Goal: Information Seeking & Learning: Compare options

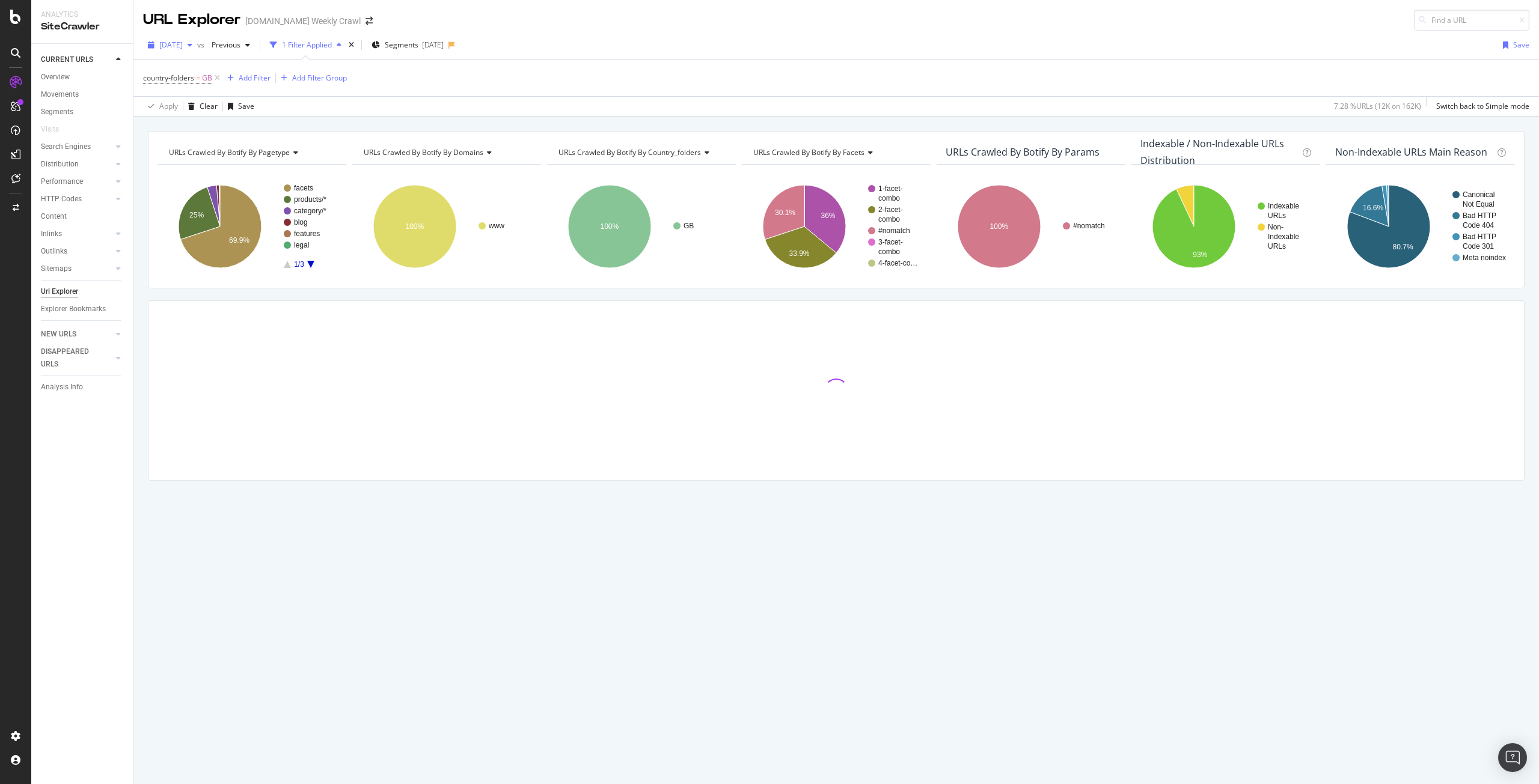
click at [183, 49] on span "[DATE]" at bounding box center [171, 45] width 23 height 10
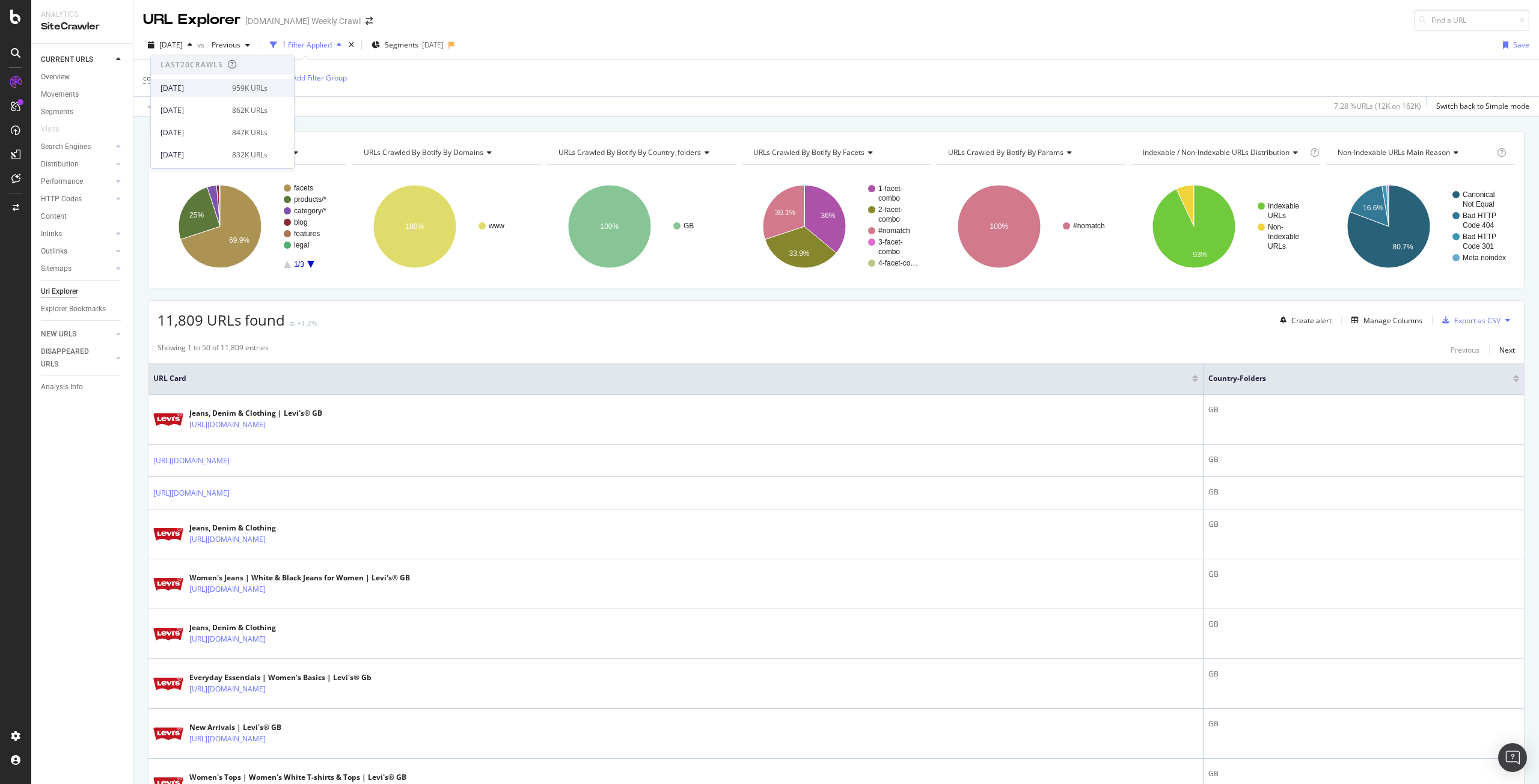
click at [204, 90] on div "[DATE]" at bounding box center [192, 88] width 64 height 11
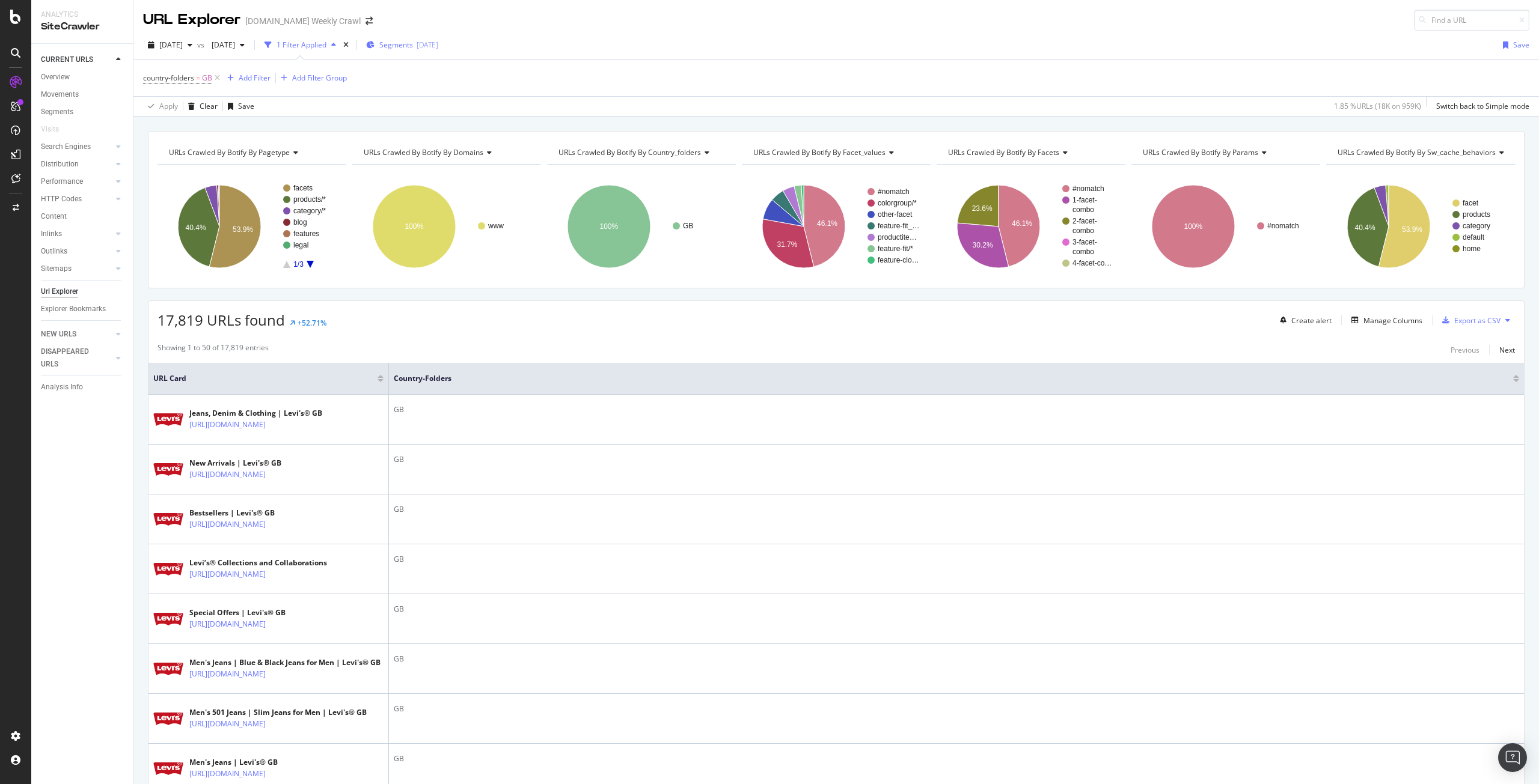
click at [375, 49] on div "button" at bounding box center [370, 45] width 8 height 10
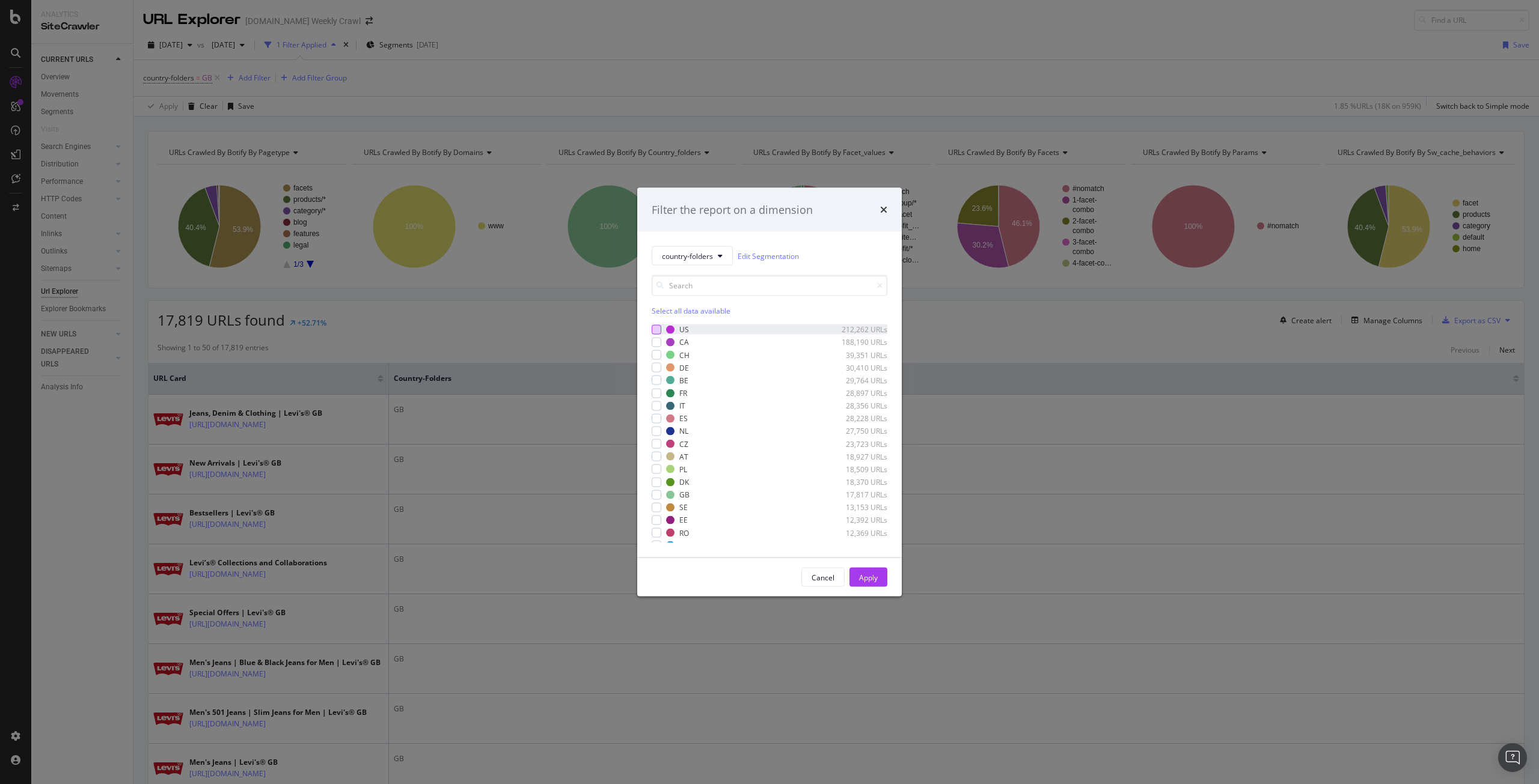
click at [655, 329] on div "modal" at bounding box center [656, 330] width 10 height 10
click at [884, 574] on button "Apply" at bounding box center [868, 577] width 38 height 19
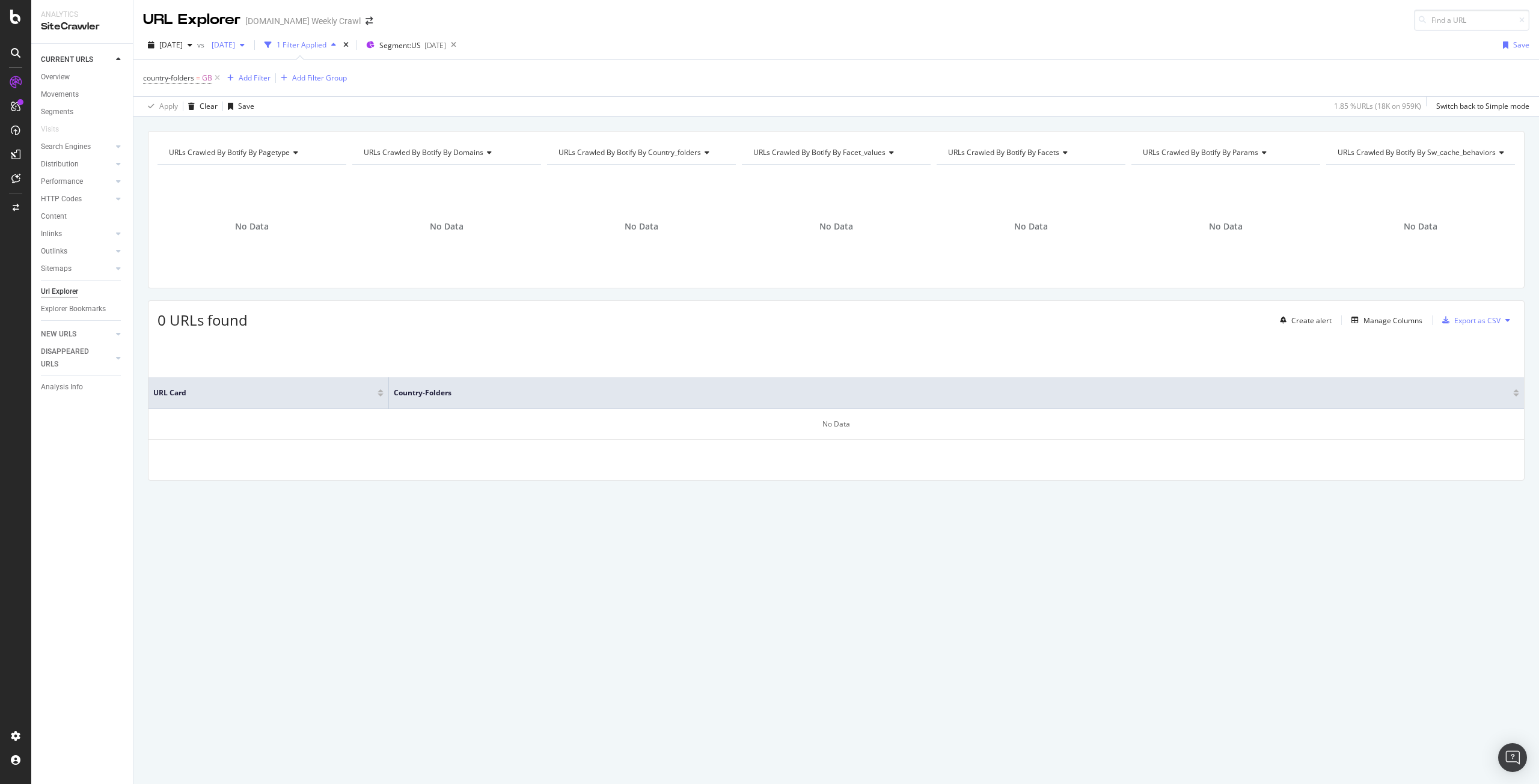
click at [235, 45] on span "[DATE]" at bounding box center [221, 45] width 28 height 10
click at [276, 155] on div "[DATE]" at bounding box center [266, 154] width 64 height 11
click at [220, 81] on icon at bounding box center [217, 78] width 10 height 12
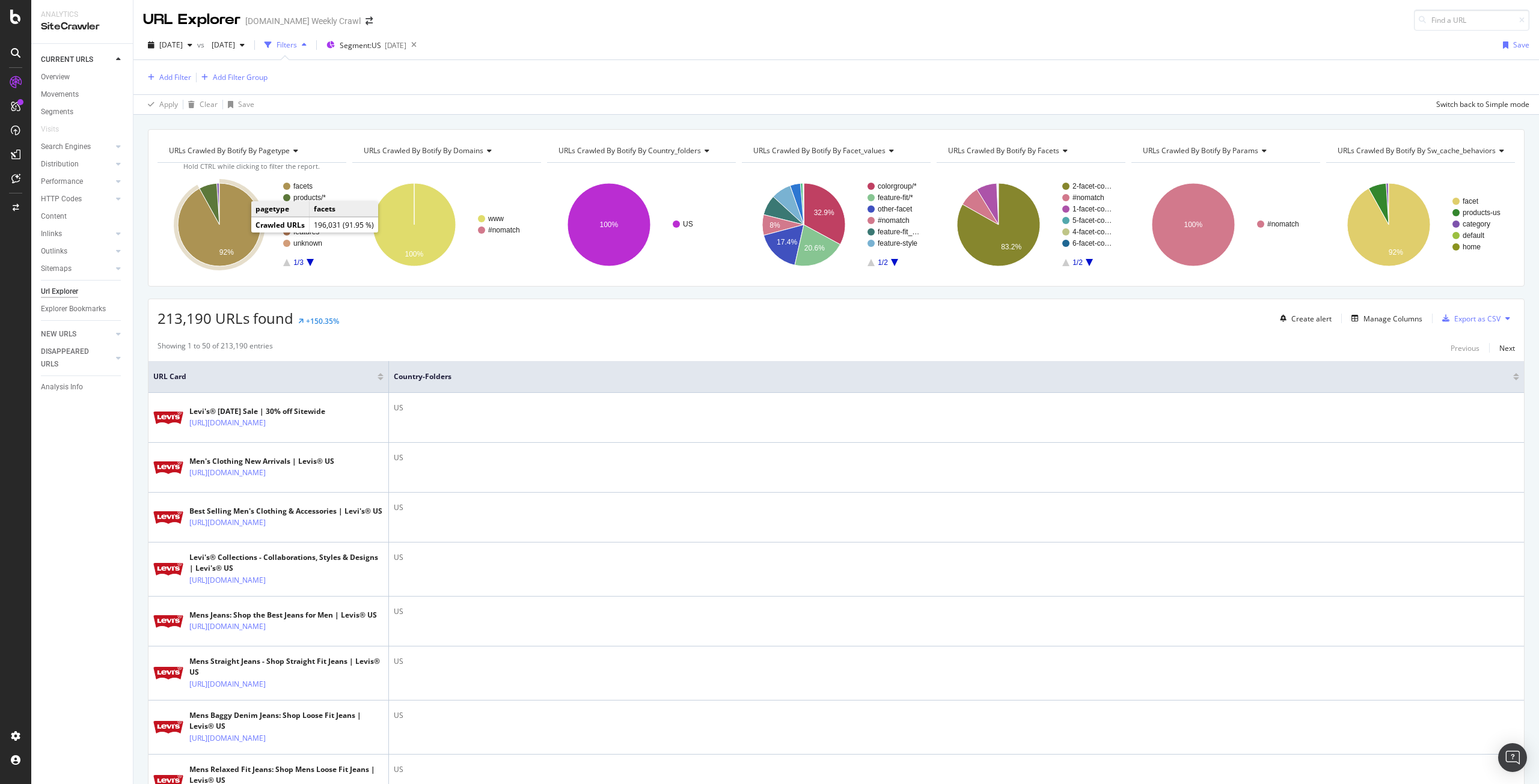
click at [235, 231] on icon "A chart." at bounding box center [219, 225] width 83 height 83
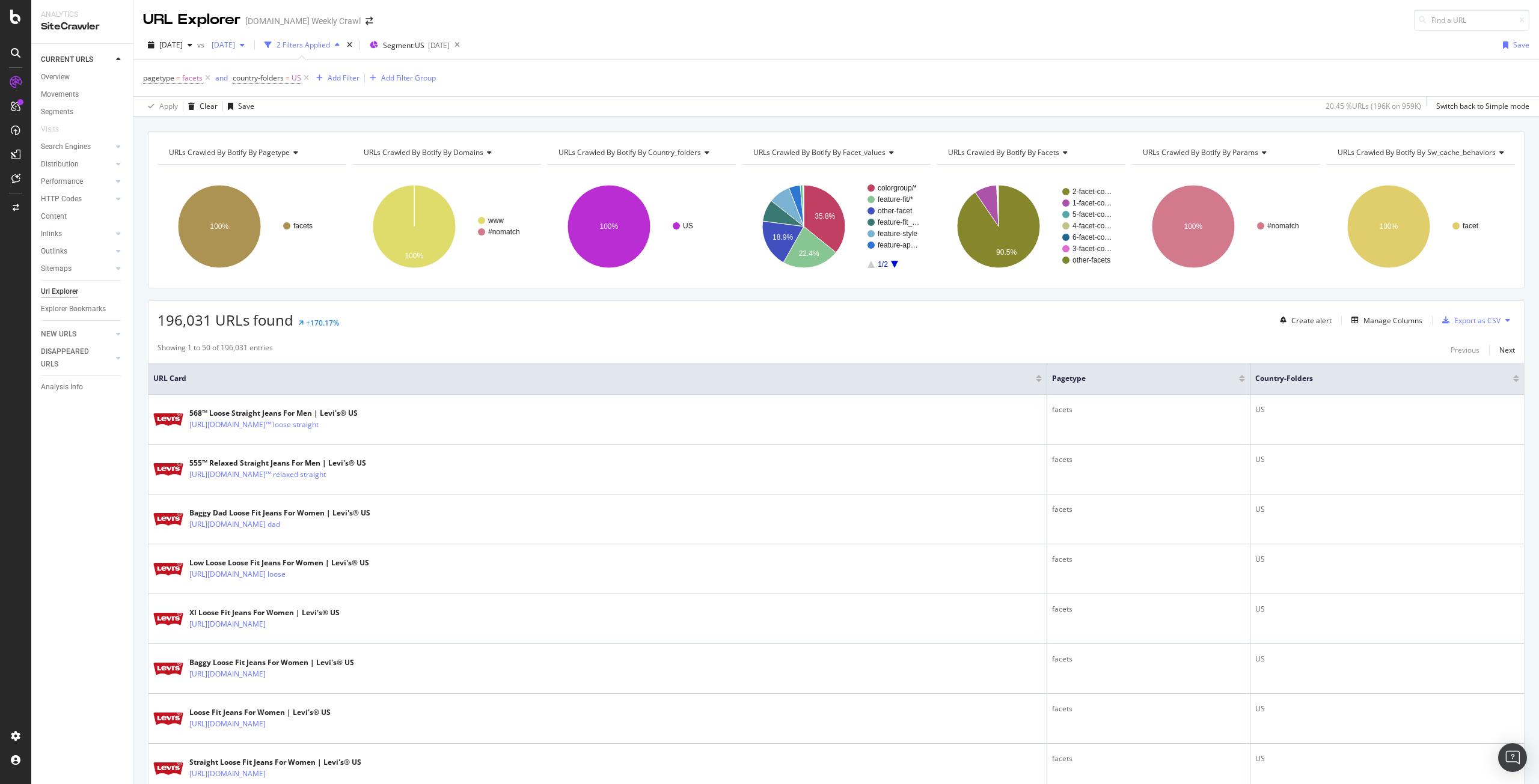
click at [235, 45] on span "[DATE]" at bounding box center [221, 45] width 28 height 10
click at [274, 88] on div "[DATE]" at bounding box center [266, 88] width 64 height 11
click at [275, 154] on div "[DATE]" at bounding box center [265, 154] width 62 height 11
click at [1374, 325] on div "Manage Columns" at bounding box center [1392, 321] width 59 height 10
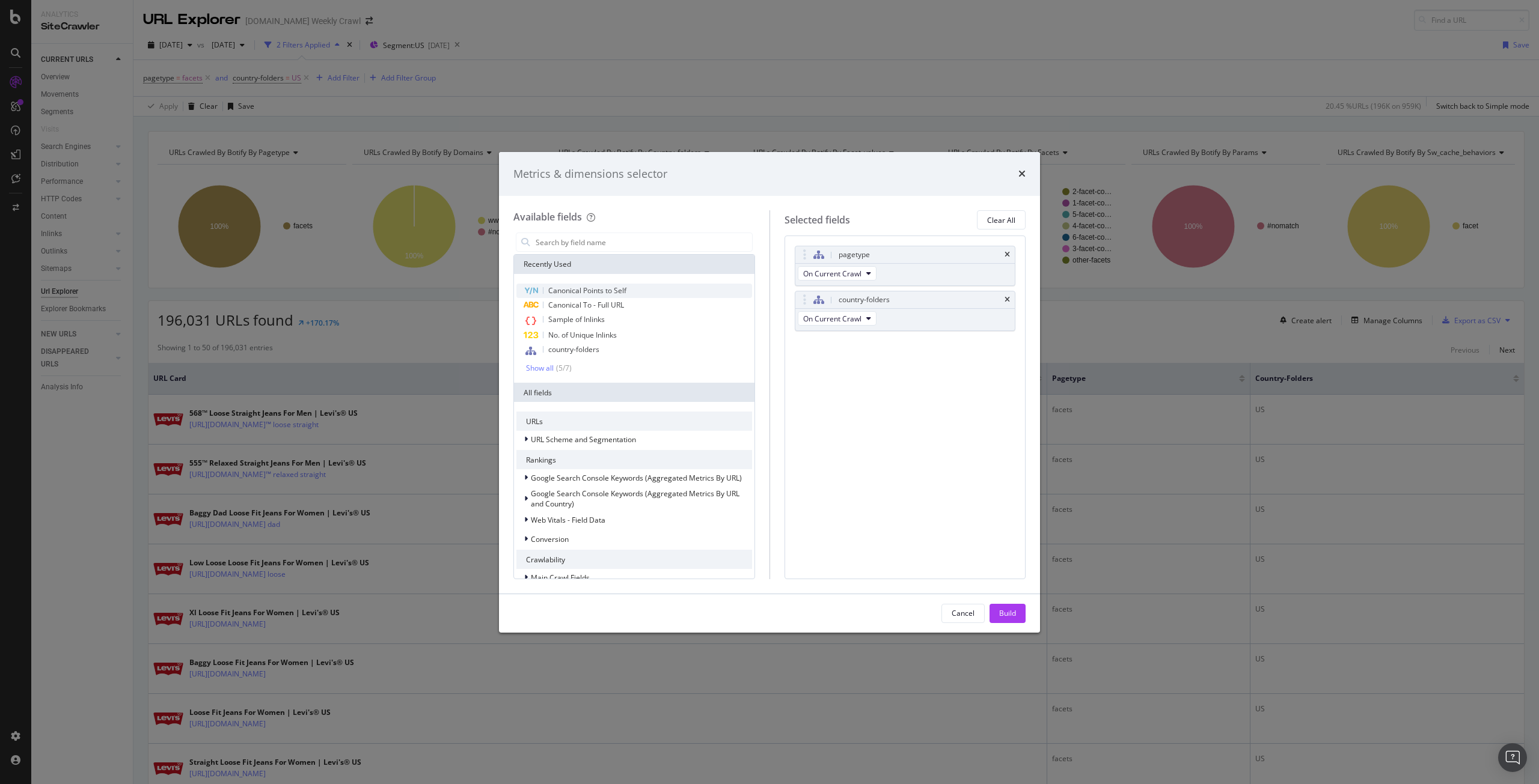
click at [647, 296] on div "Canonical Points to Self" at bounding box center [634, 290] width 236 height 14
click at [1012, 606] on div "Build" at bounding box center [1007, 614] width 17 height 18
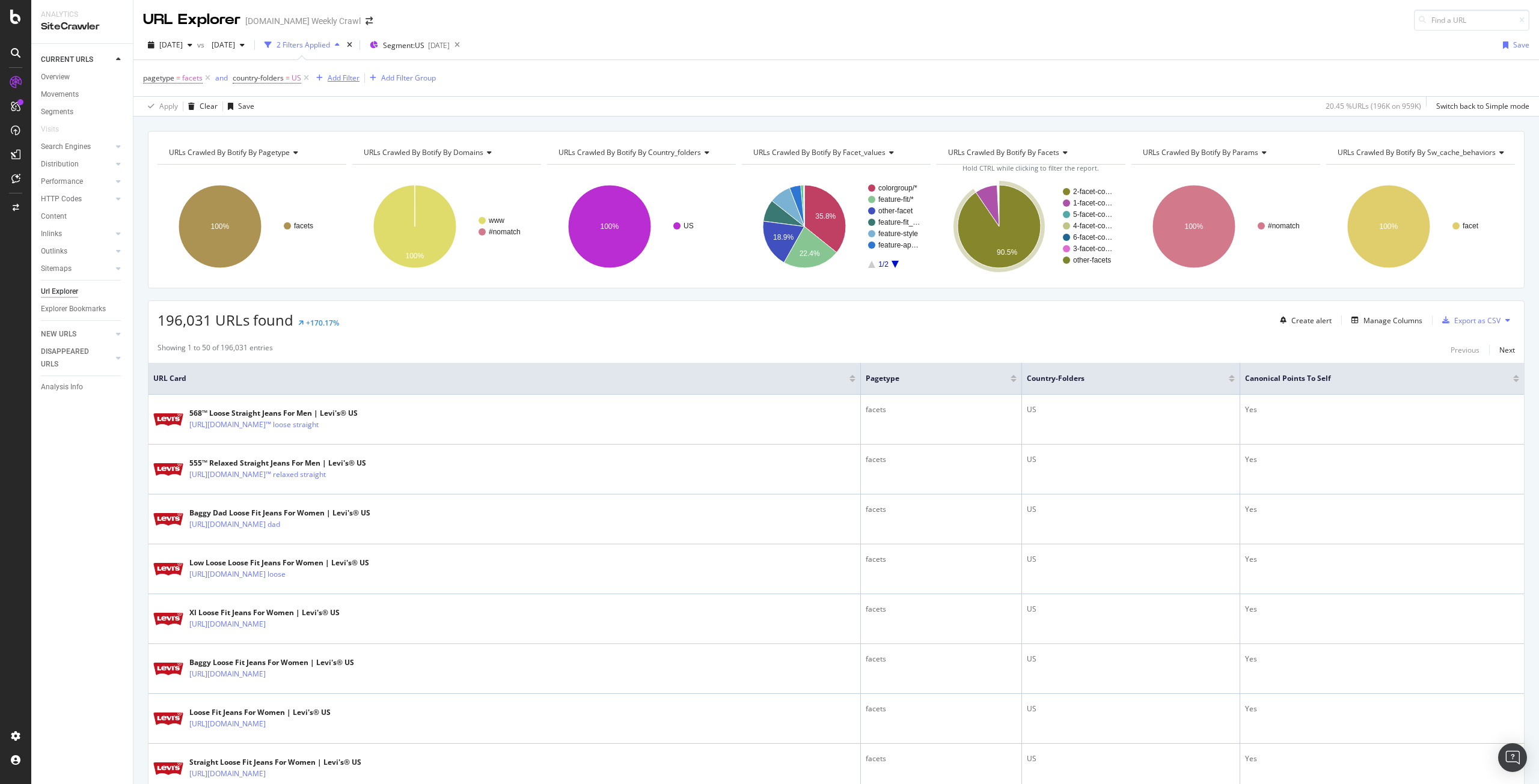
click at [348, 78] on div "Add Filter" at bounding box center [343, 78] width 32 height 10
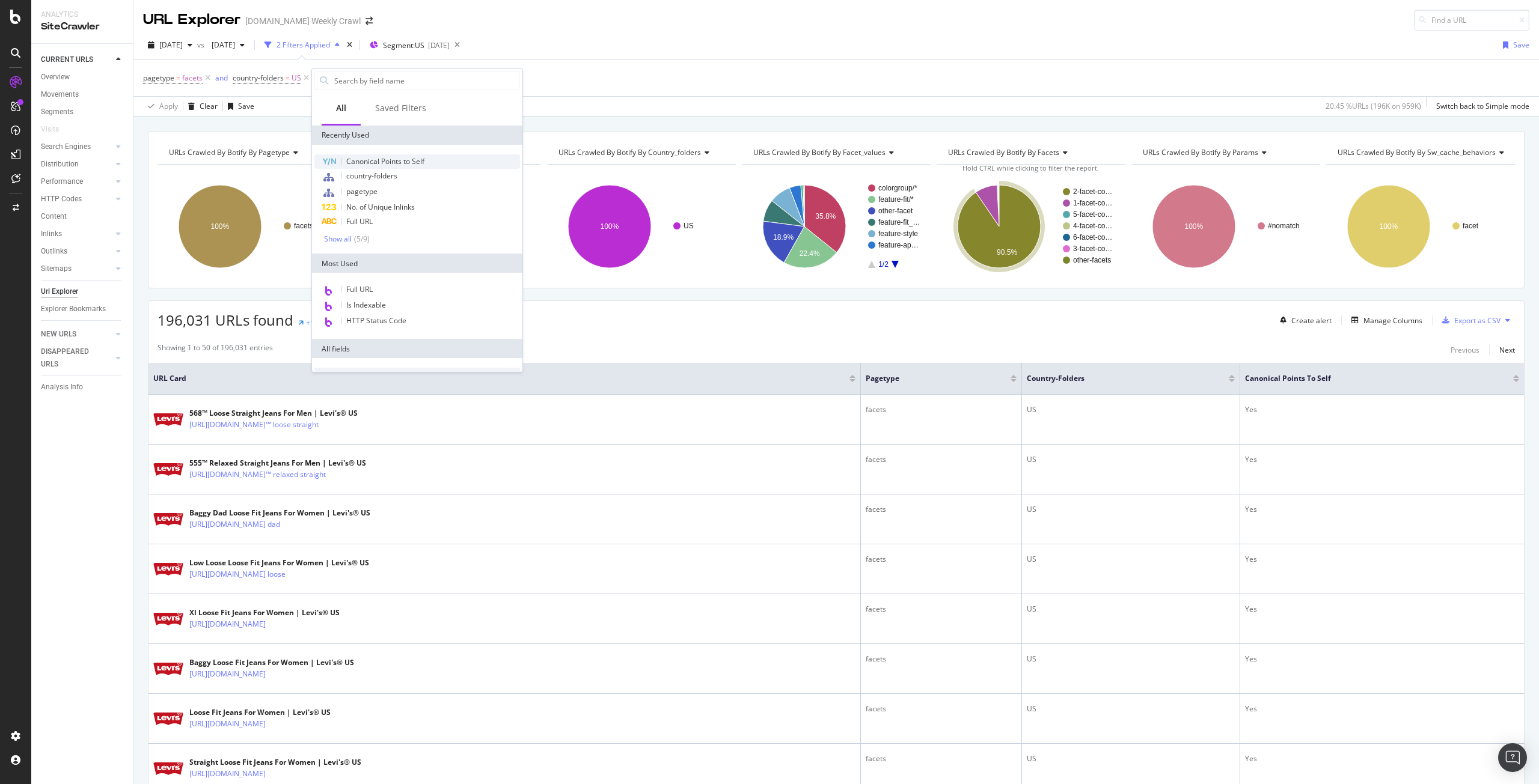
click at [376, 154] on div "Canonical Points to Self" at bounding box center [416, 161] width 205 height 14
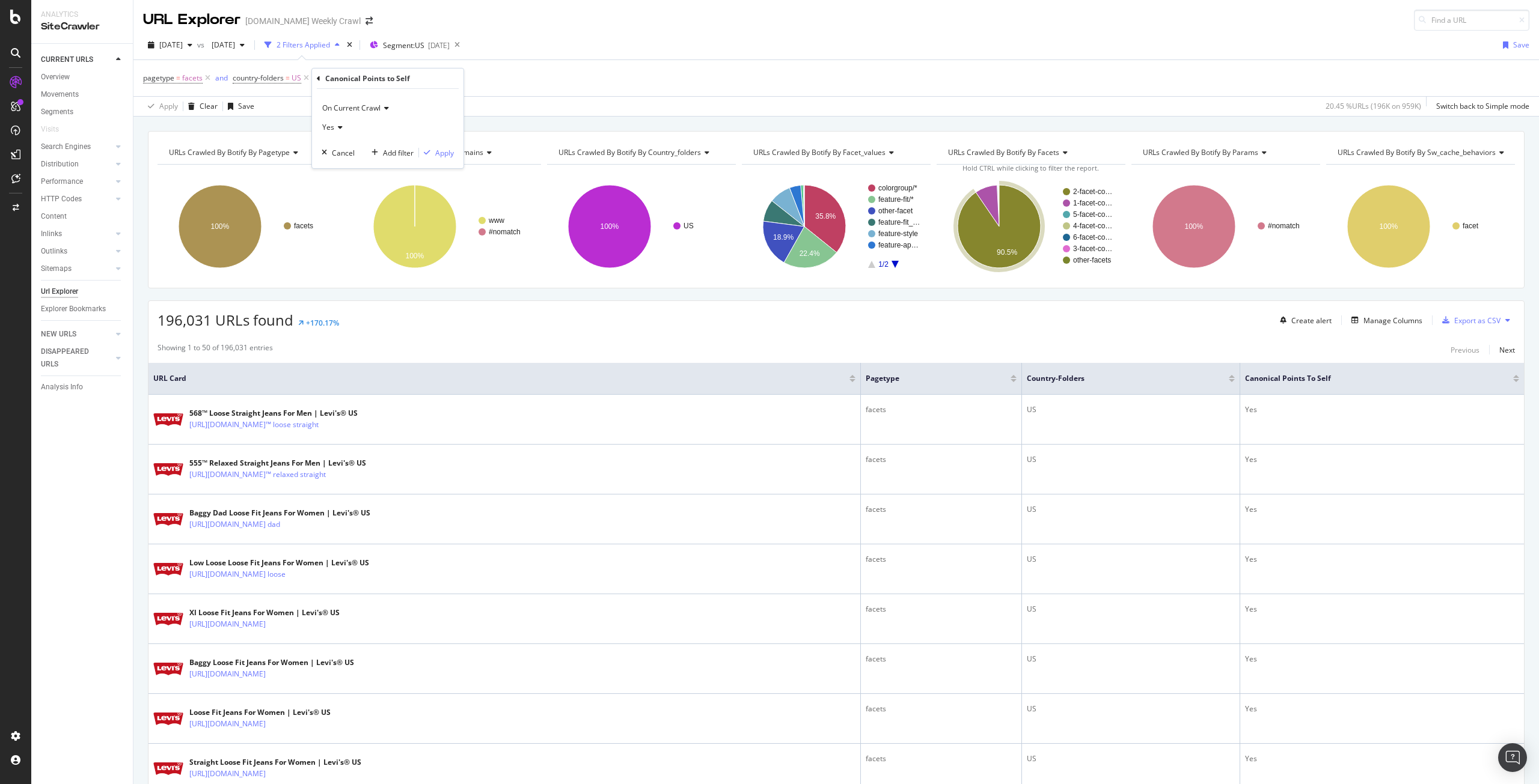
click at [341, 126] on icon at bounding box center [338, 127] width 8 height 7
click at [342, 164] on div "No" at bounding box center [389, 167] width 129 height 16
click at [454, 154] on div "On Current Crawl No Cancel Add filter Apply" at bounding box center [387, 128] width 151 height 79
click at [450, 154] on div "Apply" at bounding box center [445, 153] width 18 height 10
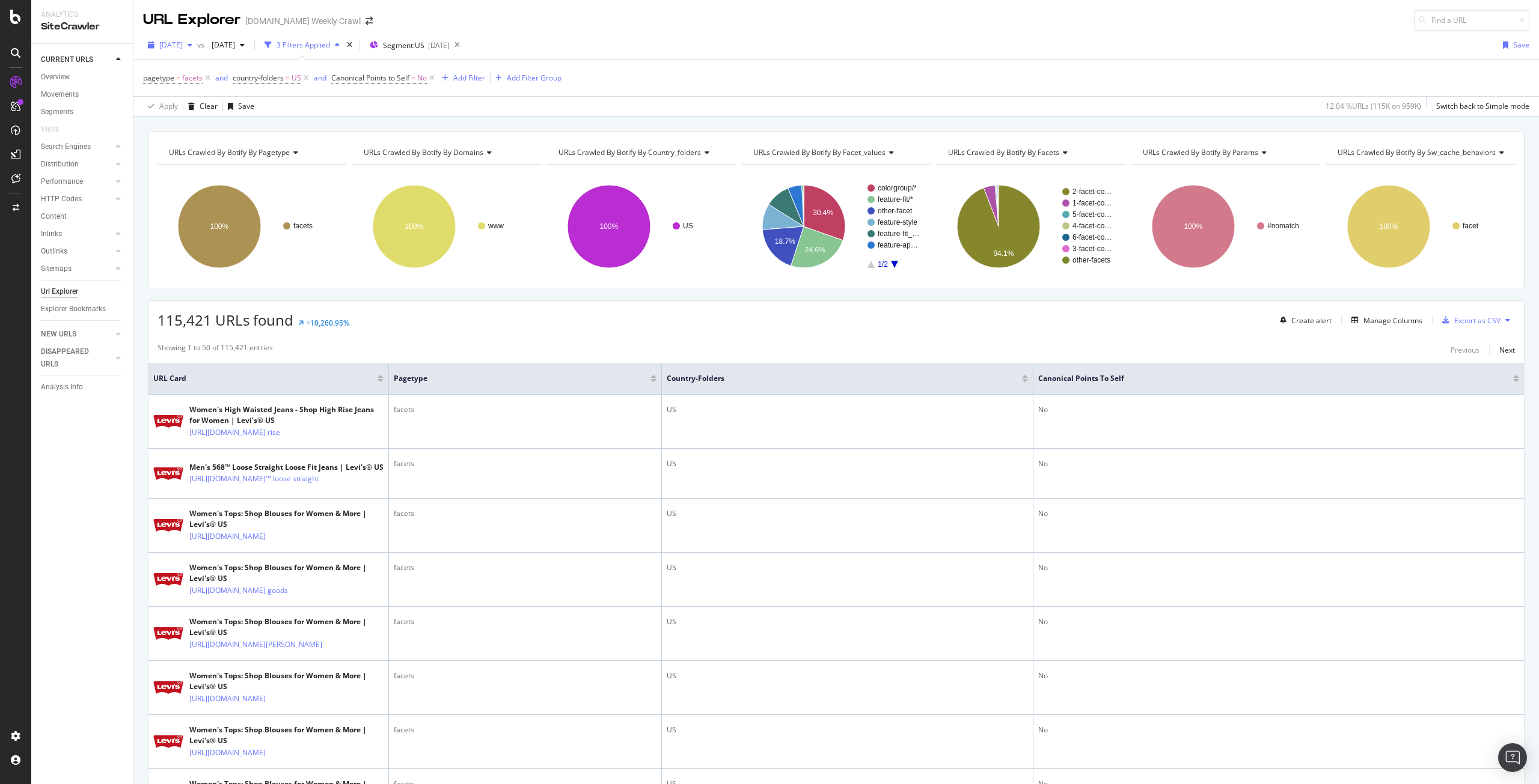
click at [183, 47] on span "[DATE]" at bounding box center [171, 45] width 23 height 10
click at [190, 110] on div "[DATE]" at bounding box center [192, 110] width 64 height 11
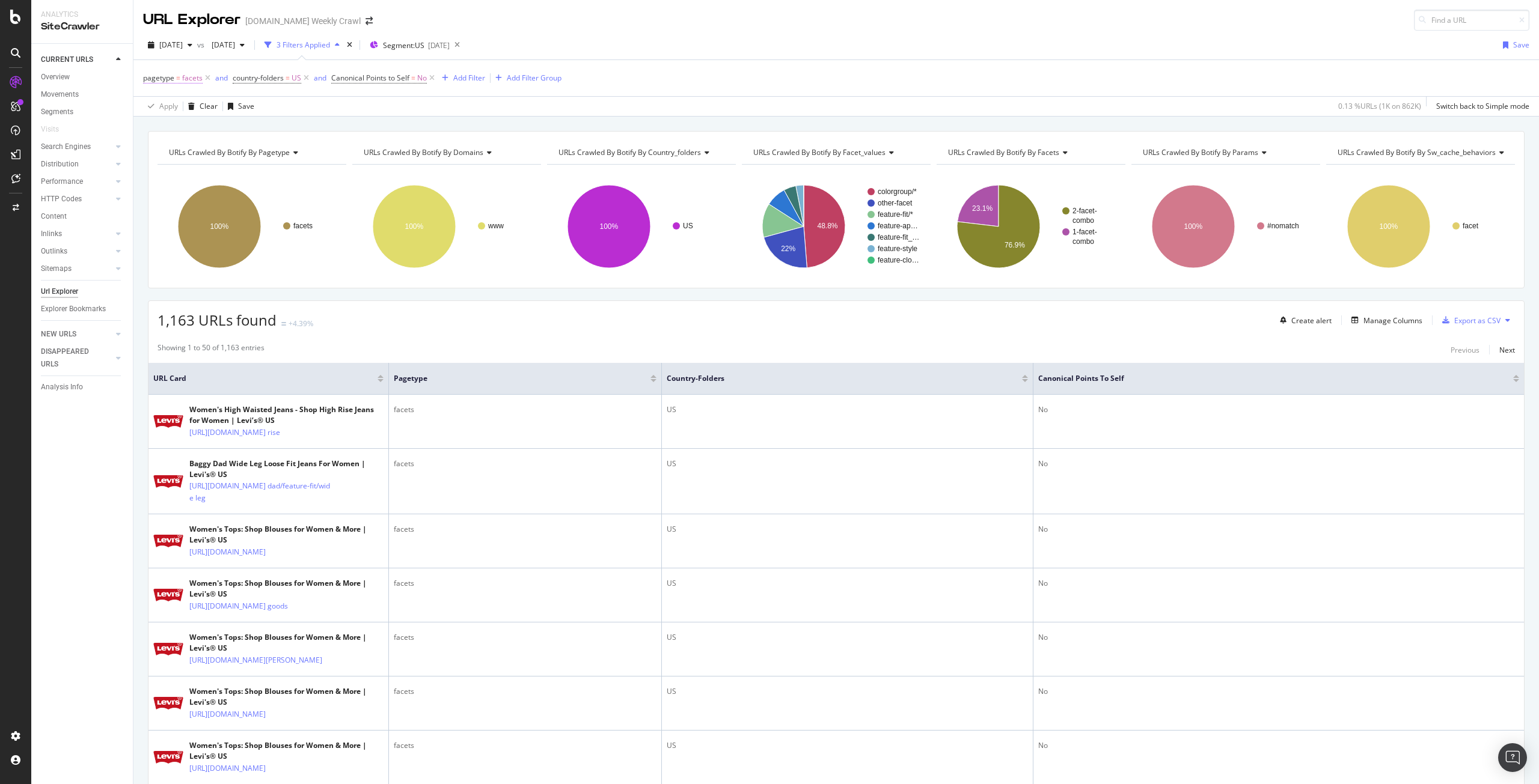
click at [189, 79] on span "facets" at bounding box center [192, 78] width 21 height 17
click at [589, 37] on div "[DATE] vs [DATE] 3 Filters Applied Segment: US [DATE] Save" at bounding box center [836, 47] width 1405 height 24
click at [197, 51] on div "[DATE]" at bounding box center [170, 45] width 54 height 18
click at [197, 128] on div "[DATE]" at bounding box center [192, 132] width 64 height 11
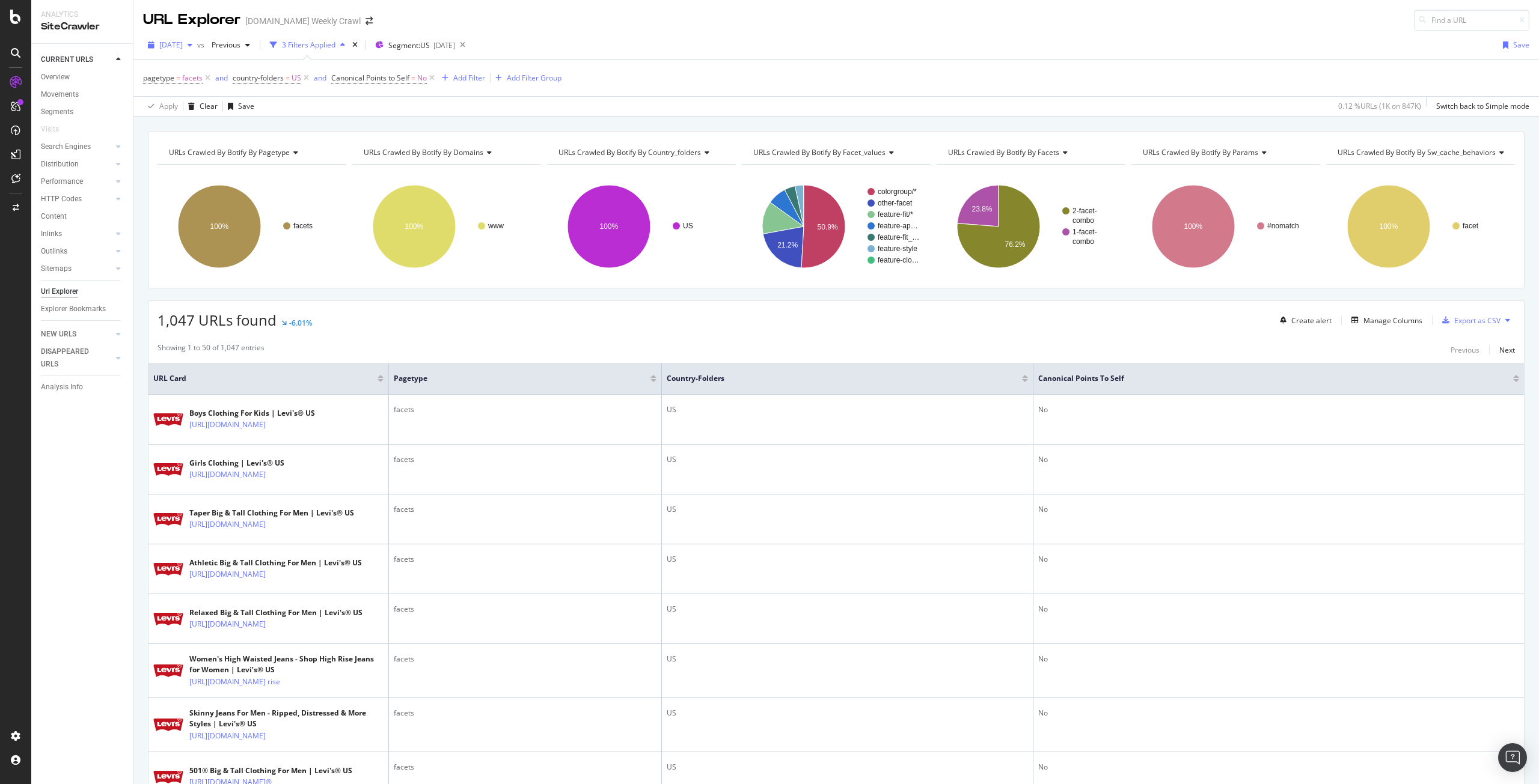
click at [183, 49] on span "[DATE]" at bounding box center [171, 45] width 23 height 10
click at [197, 84] on div "[DATE]" at bounding box center [192, 88] width 64 height 11
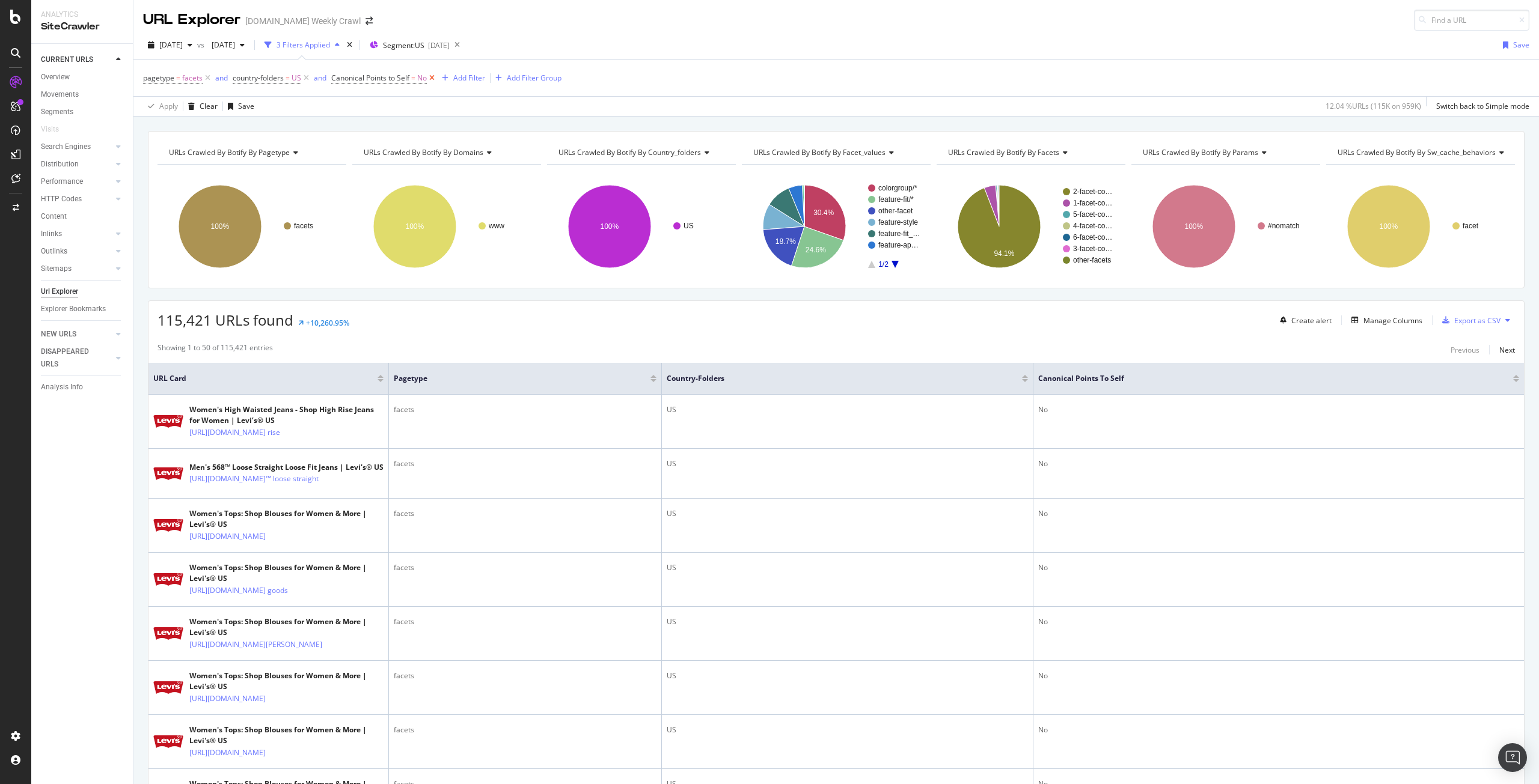
click at [432, 81] on icon at bounding box center [432, 78] width 10 height 12
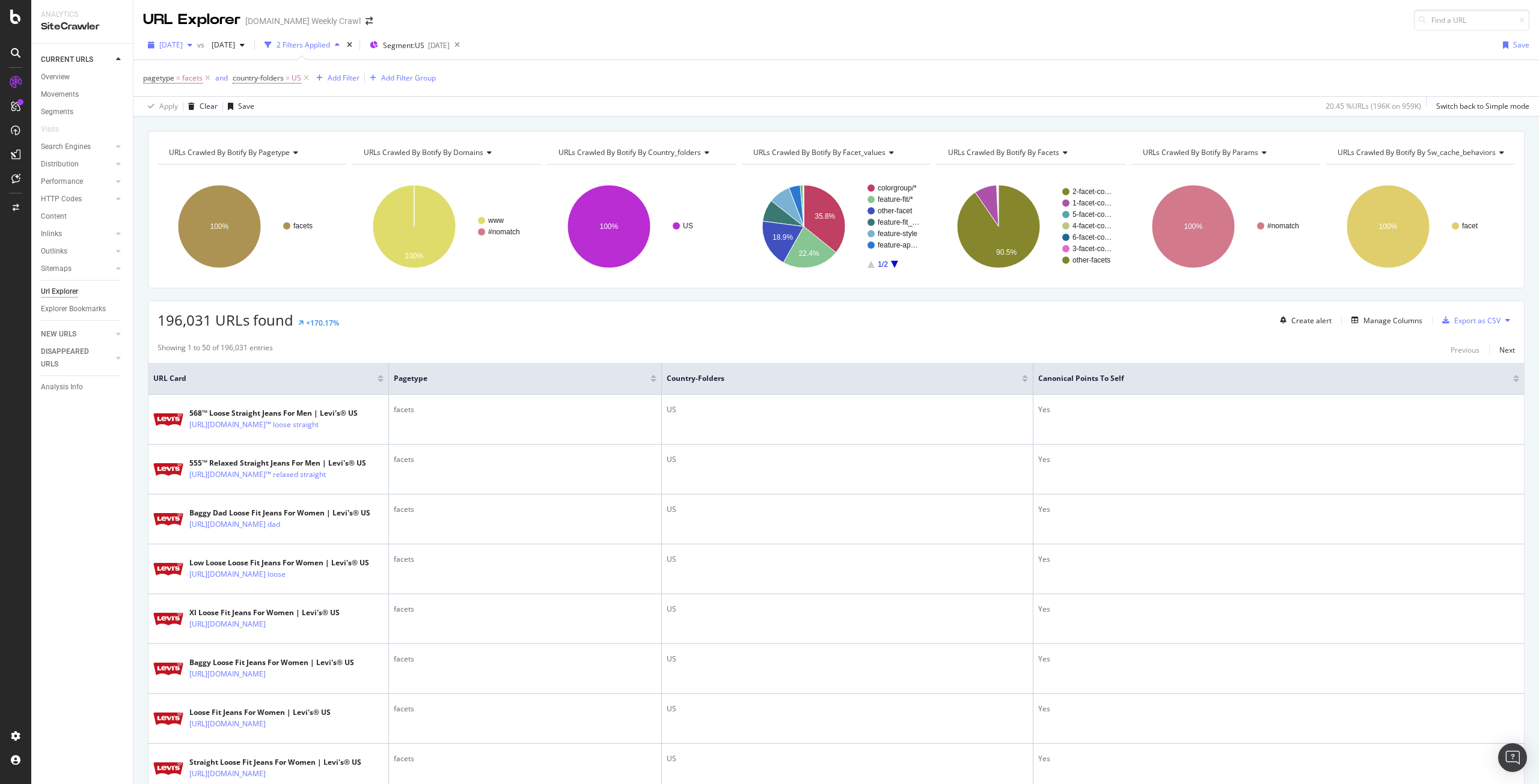
click at [192, 42] on icon "button" at bounding box center [190, 45] width 5 height 7
click at [212, 110] on div "[DATE]" at bounding box center [192, 110] width 64 height 11
click at [192, 47] on icon "button" at bounding box center [190, 45] width 5 height 7
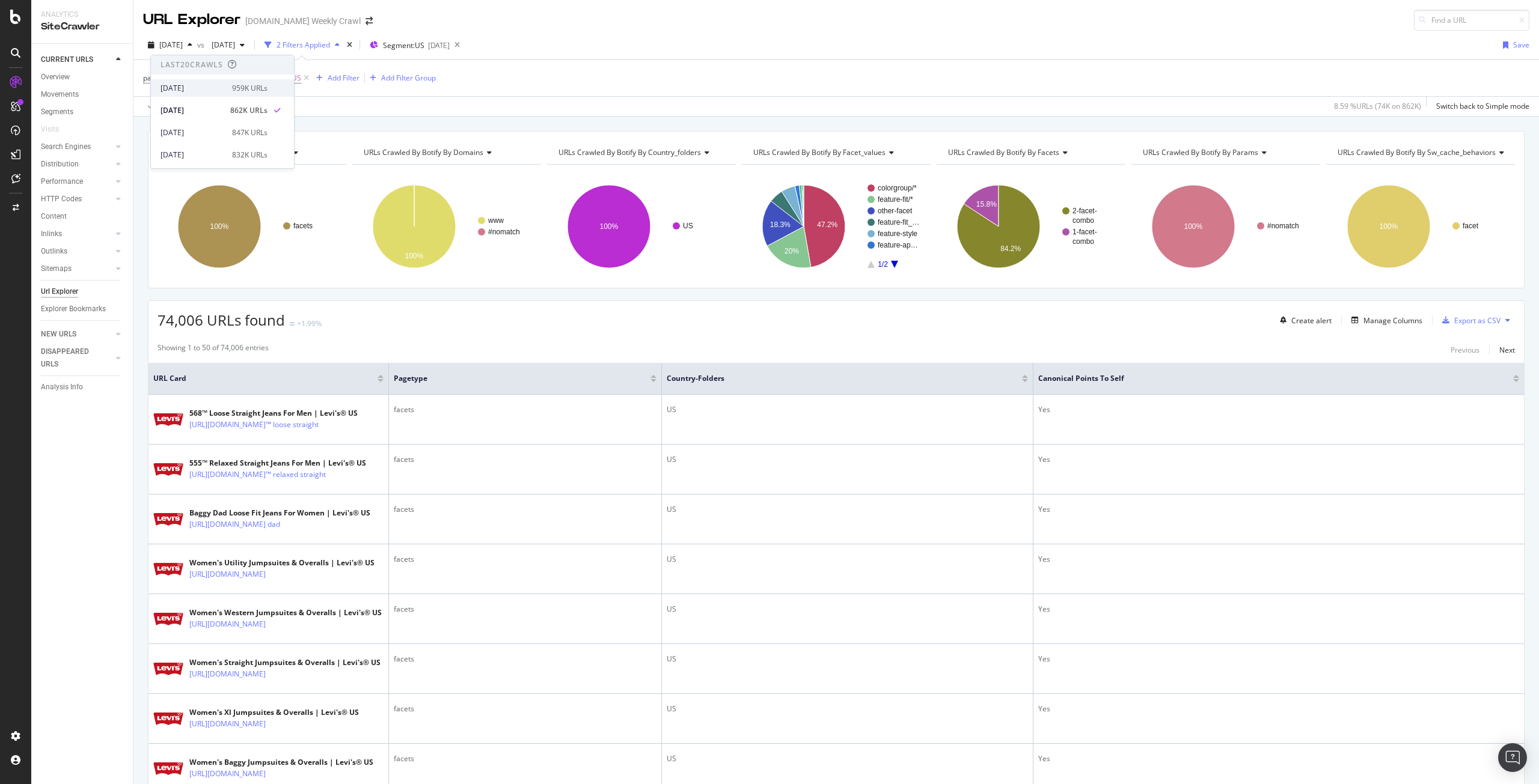
click at [203, 90] on div "[DATE]" at bounding box center [192, 88] width 64 height 11
